Goal: Information Seeking & Learning: Learn about a topic

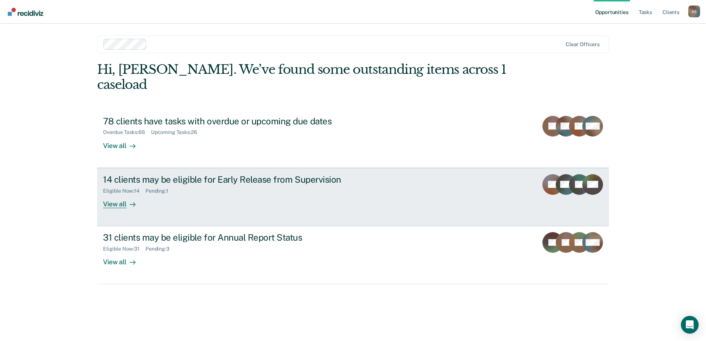
click at [118, 194] on div "View all" at bounding box center [123, 201] width 41 height 14
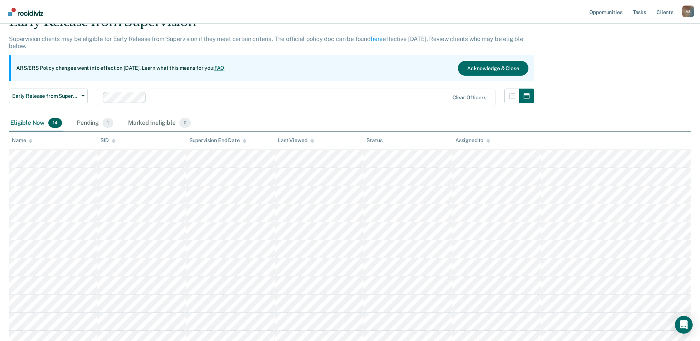
scroll to position [37, 0]
